Goal: Information Seeking & Learning: Compare options

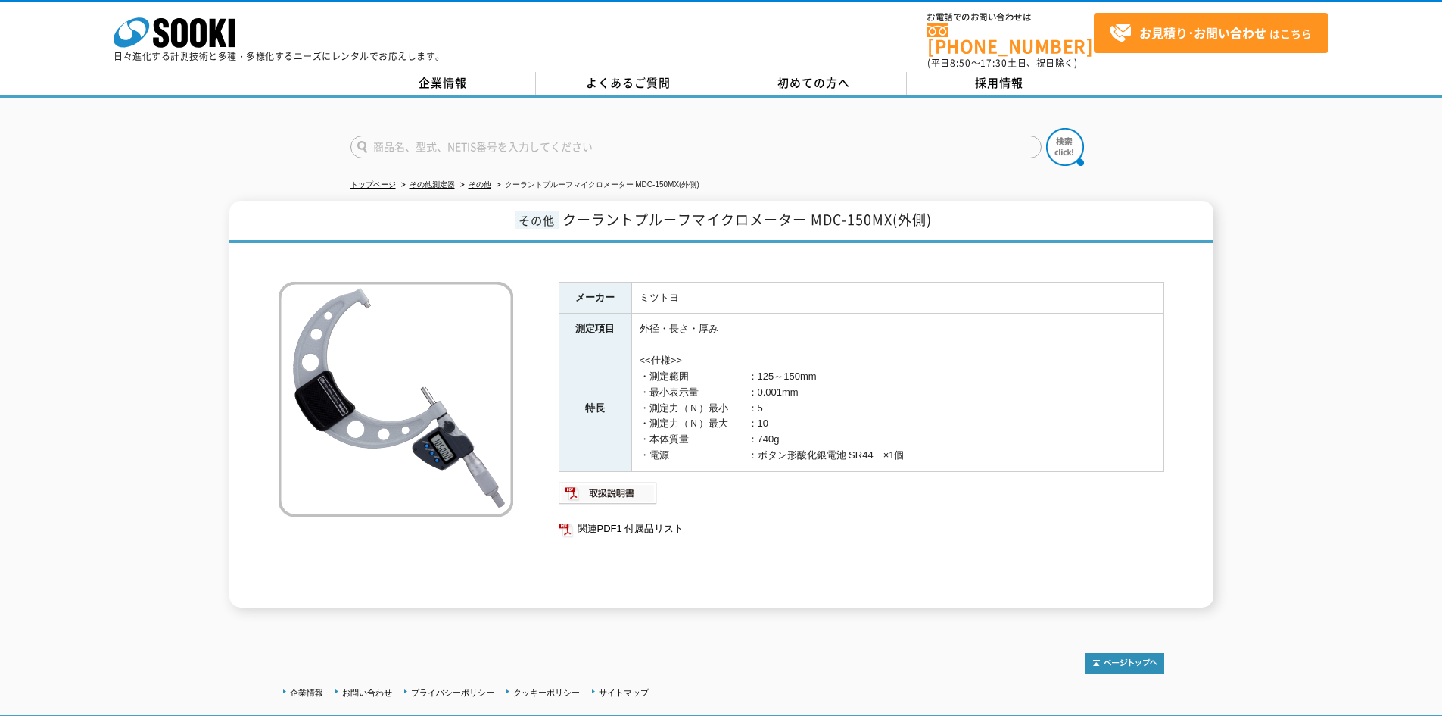
click at [1263, 348] on div "その他 クーラントプルーフマイクロメーター MDC-150MX(外側) メーカー ミツトヨ 測定項目 外径・長さ・厚み 特長 <<仕様>> ・測定範囲　　　　…" at bounding box center [721, 404] width 1442 height 407
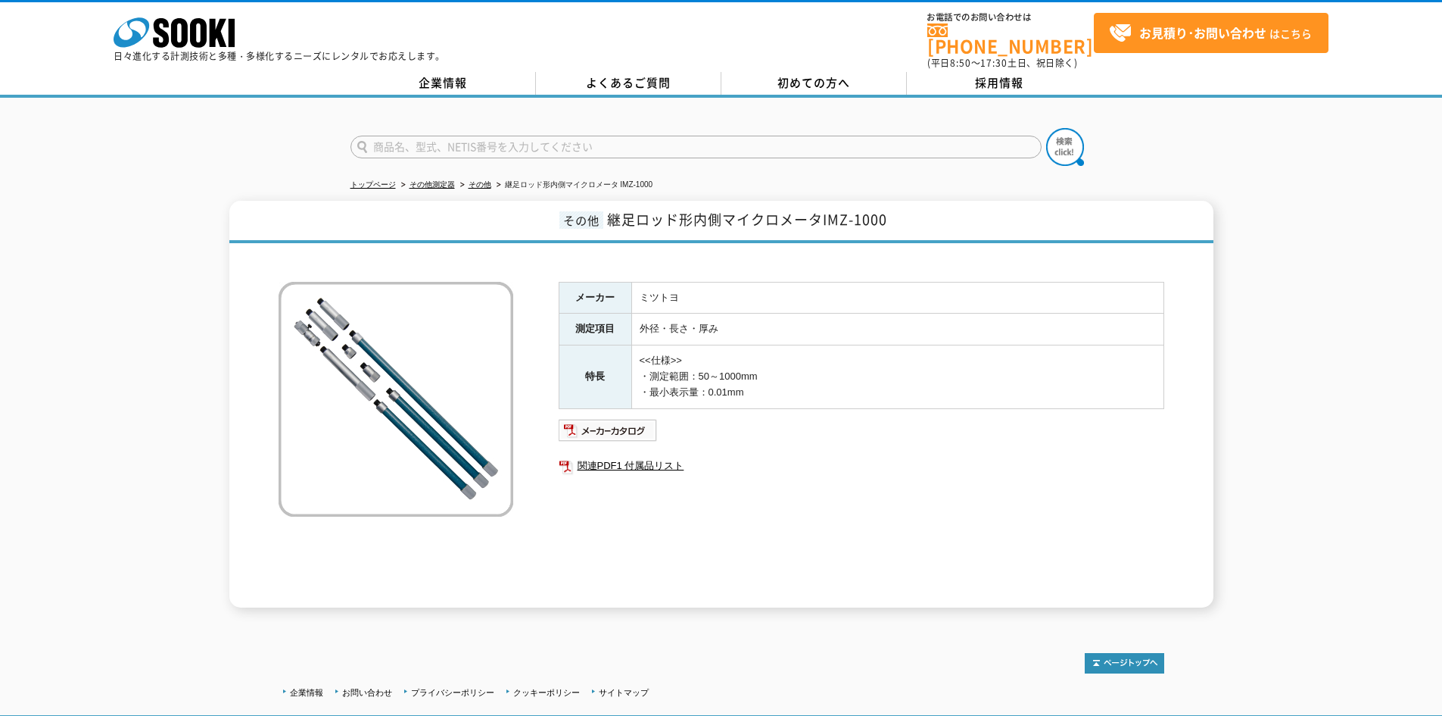
click at [1121, 374] on td "<<仕様>> ・測定範囲：50～1000mm ・最小表示量：0.01mm" at bounding box center [897, 376] width 532 height 63
click at [633, 418] on img at bounding box center [608, 430] width 99 height 24
